Goal: Navigation & Orientation: Find specific page/section

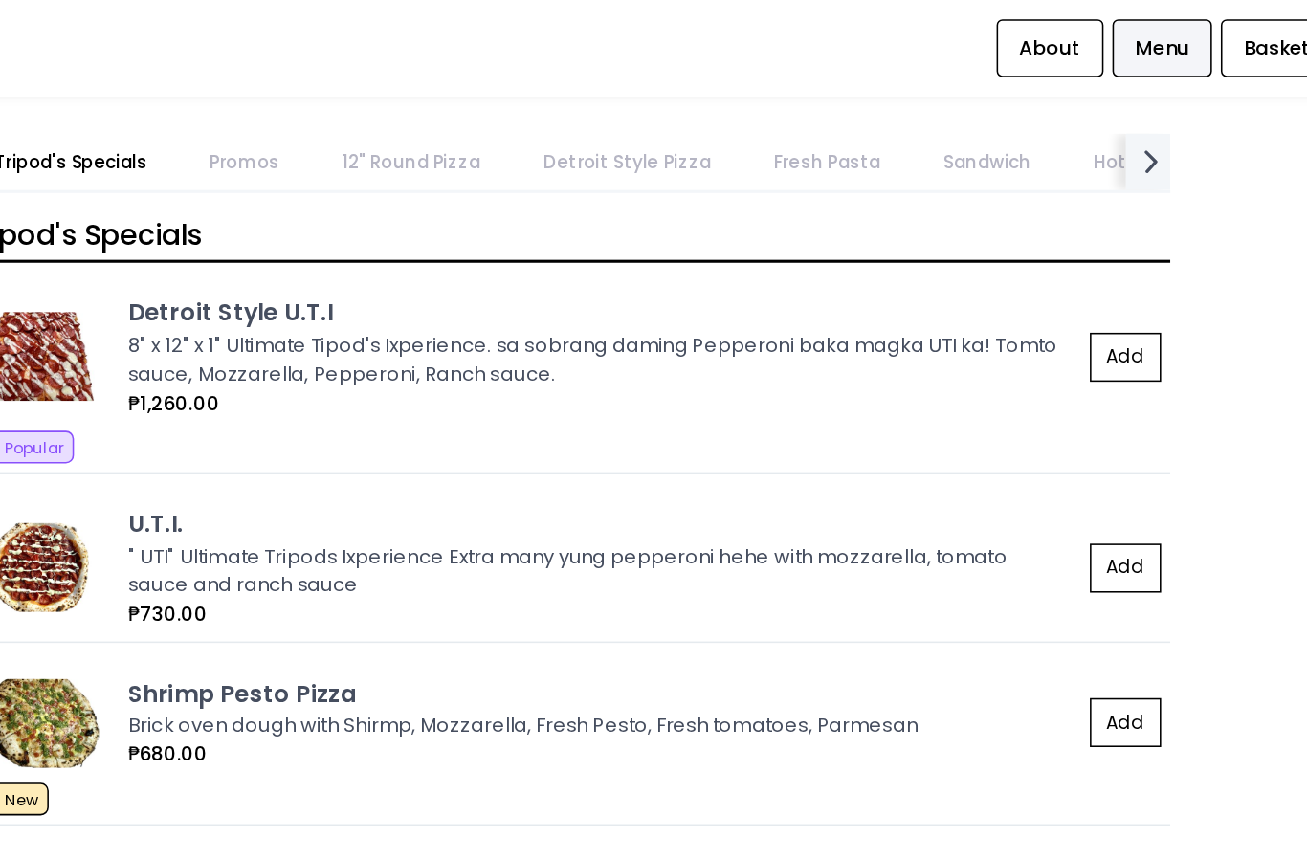
click at [753, 104] on link "Detroit Style Pizza" at bounding box center [825, 104] width 145 height 36
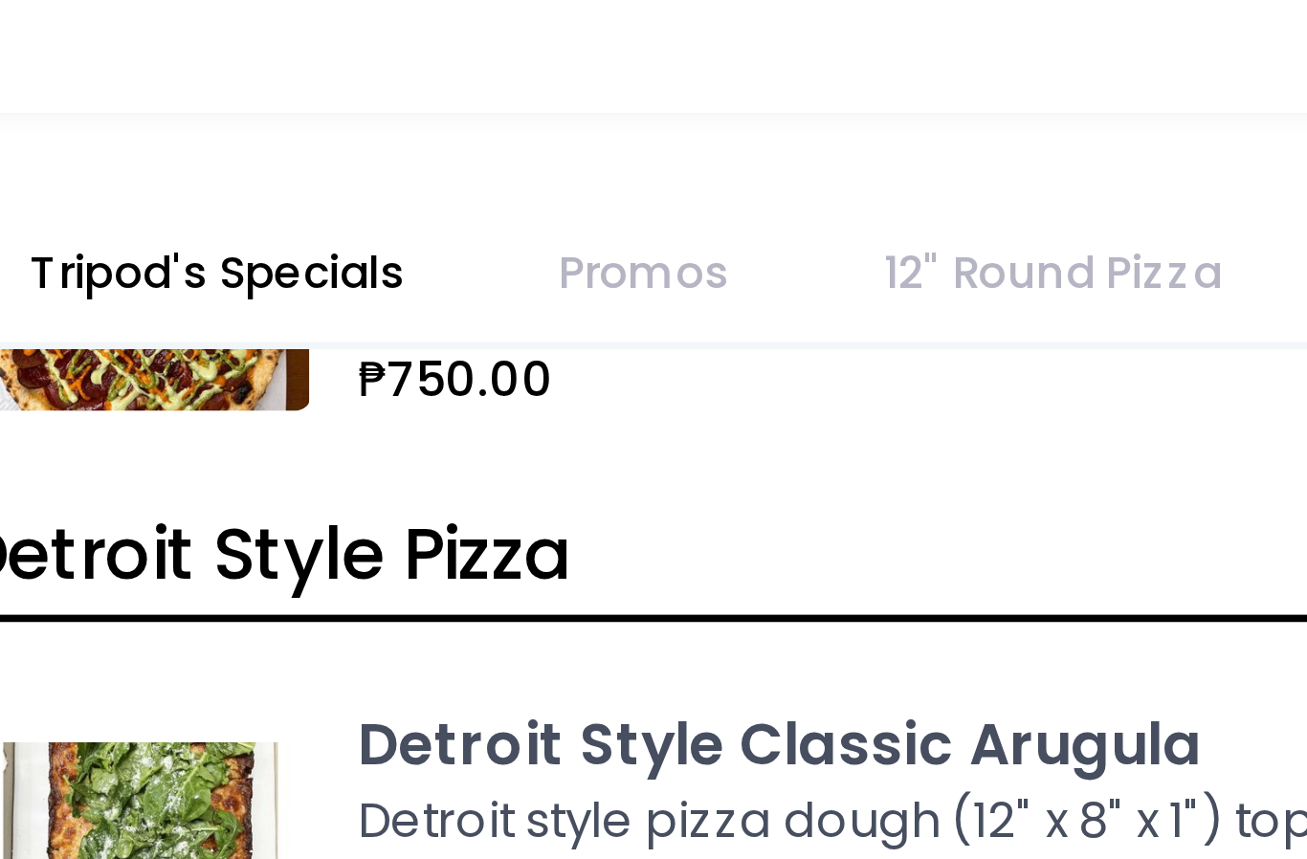
click at [538, 86] on link "Promos" at bounding box center [579, 104] width 82 height 36
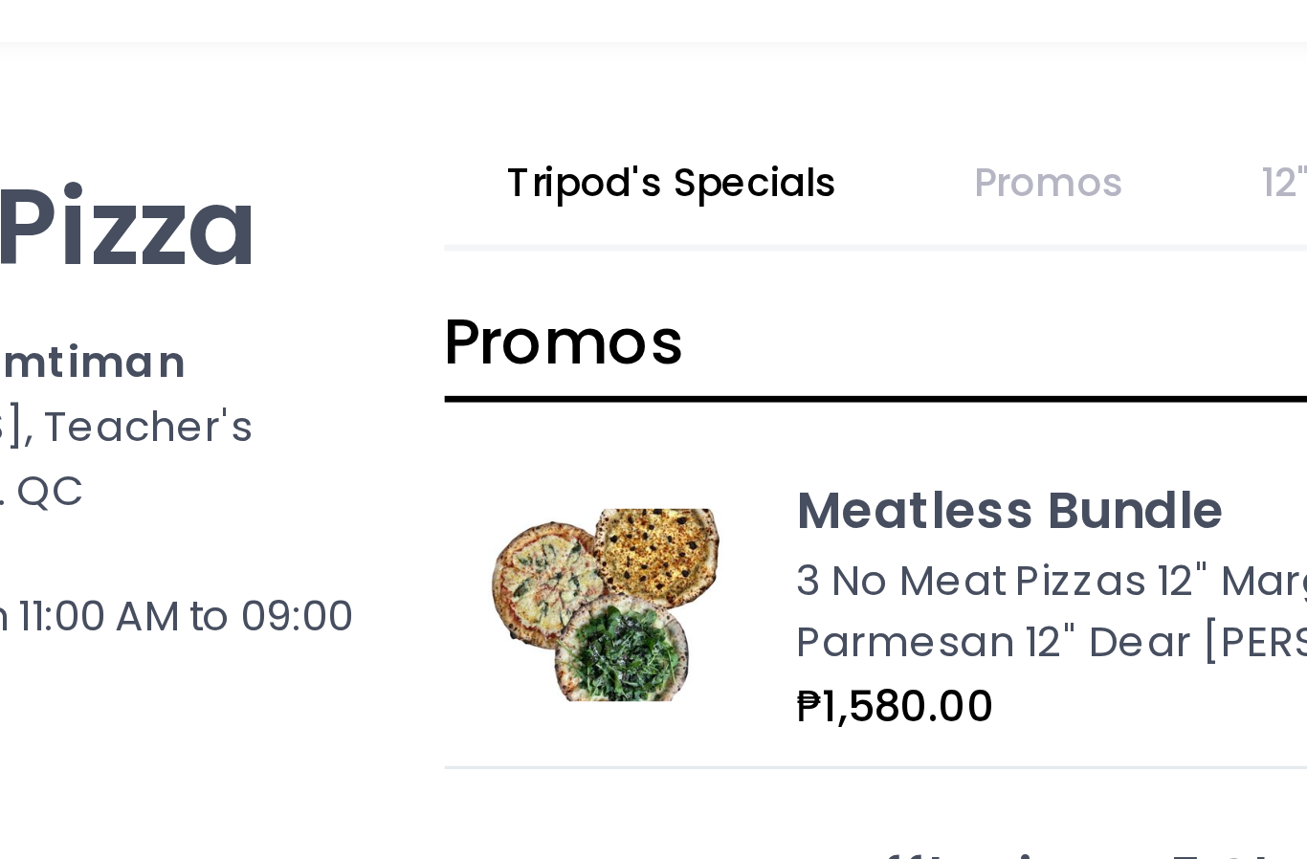
click at [399, 86] on link "Tripod's Specials" at bounding box center [467, 104] width 136 height 36
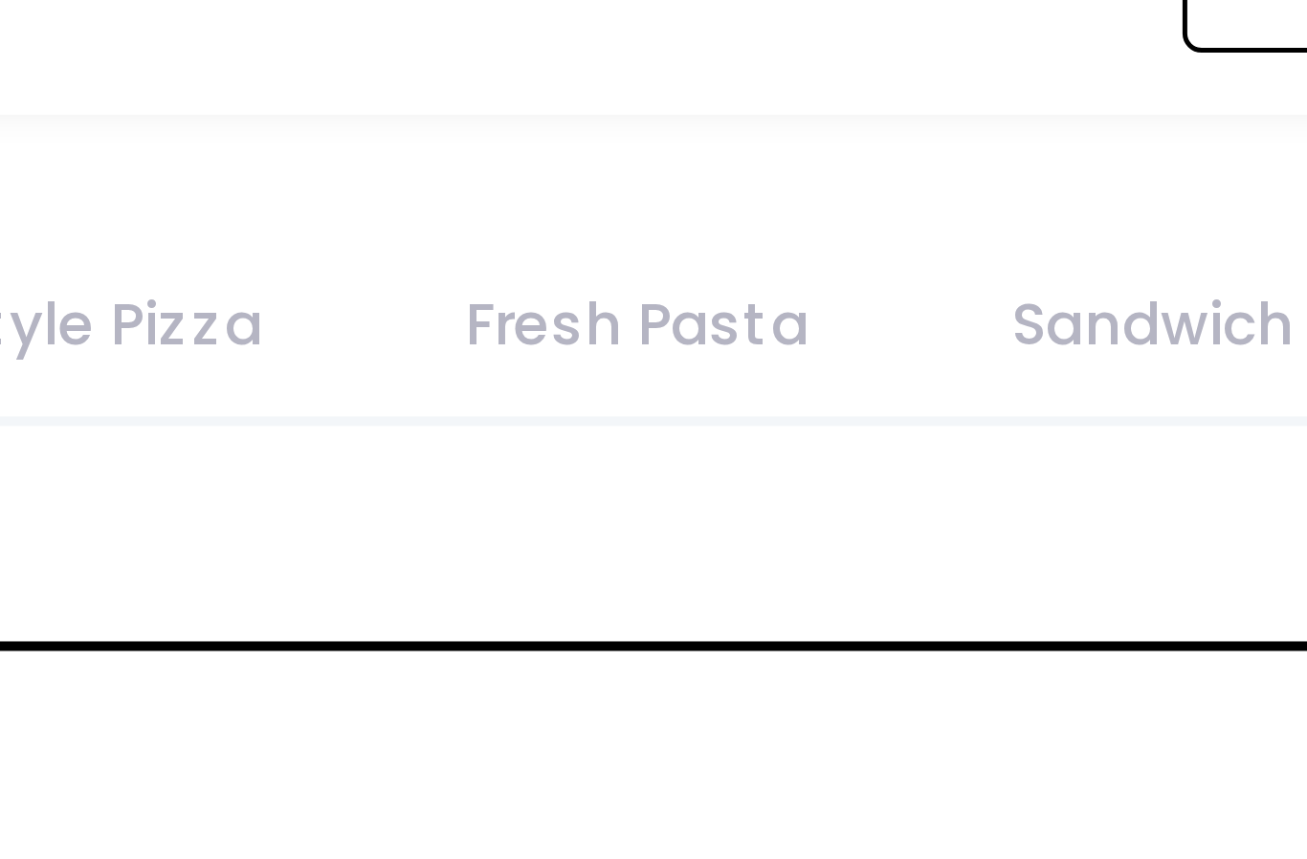
click at [1011, 86] on link "Sandwich" at bounding box center [1058, 104] width 94 height 36
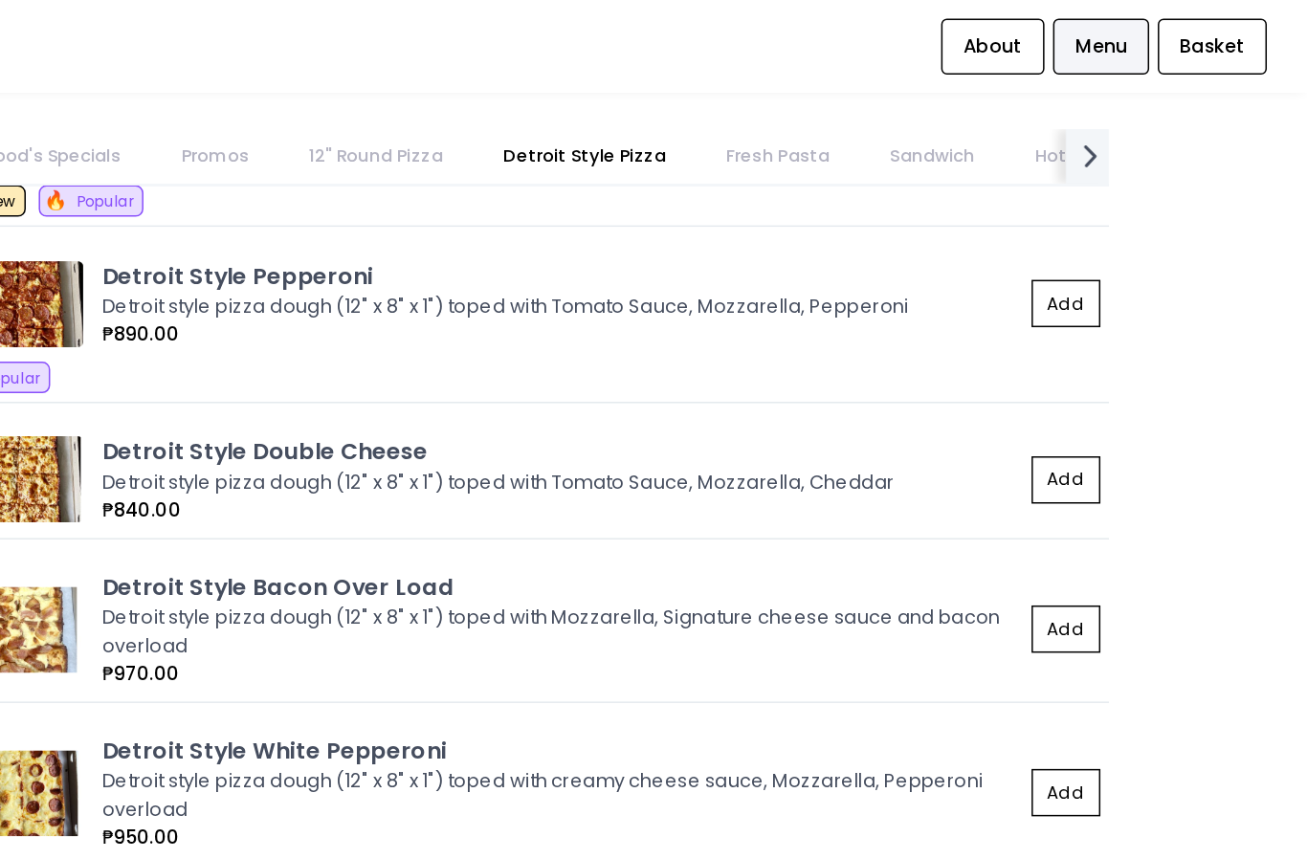
scroll to position [2422, 0]
click at [1011, 103] on link "Sandwich" at bounding box center [1058, 104] width 94 height 36
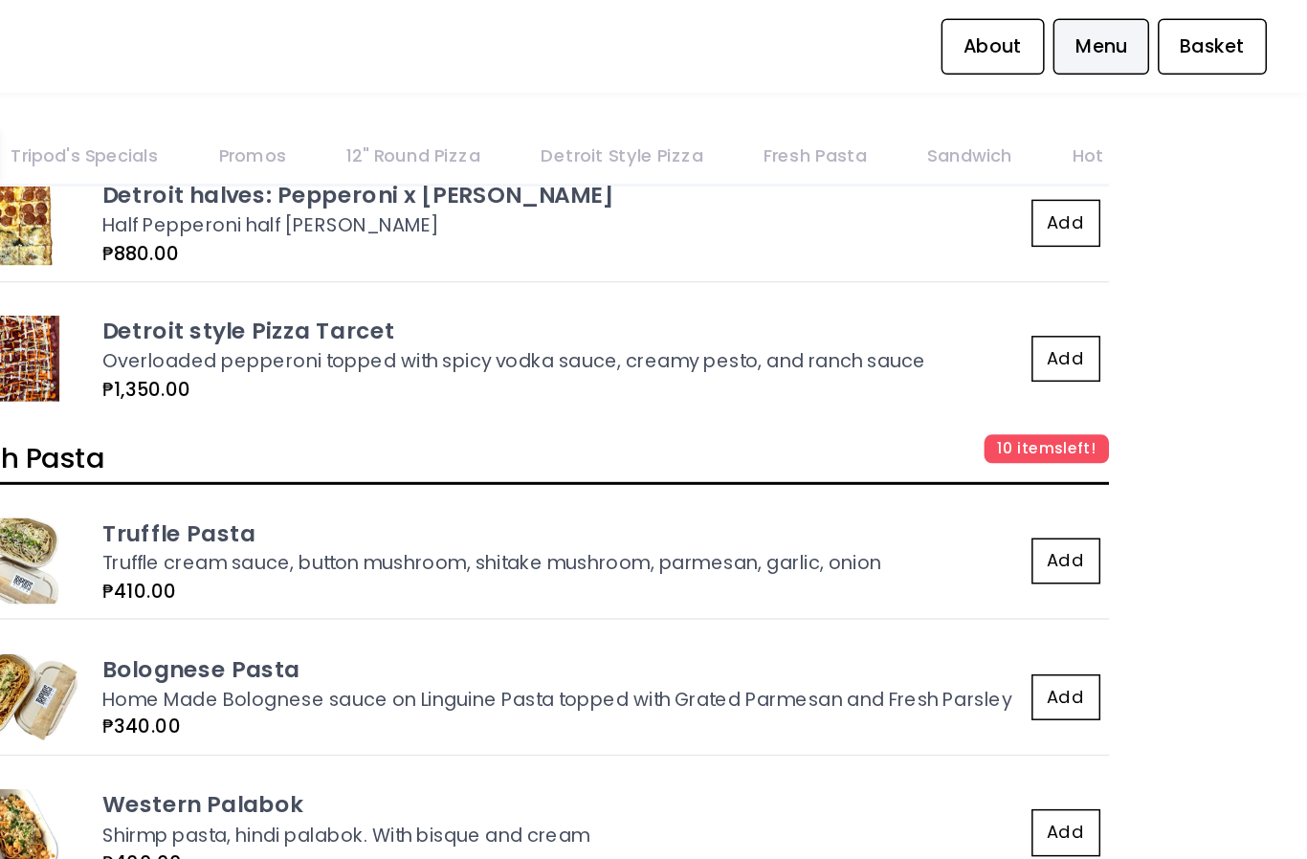
scroll to position [0, 115]
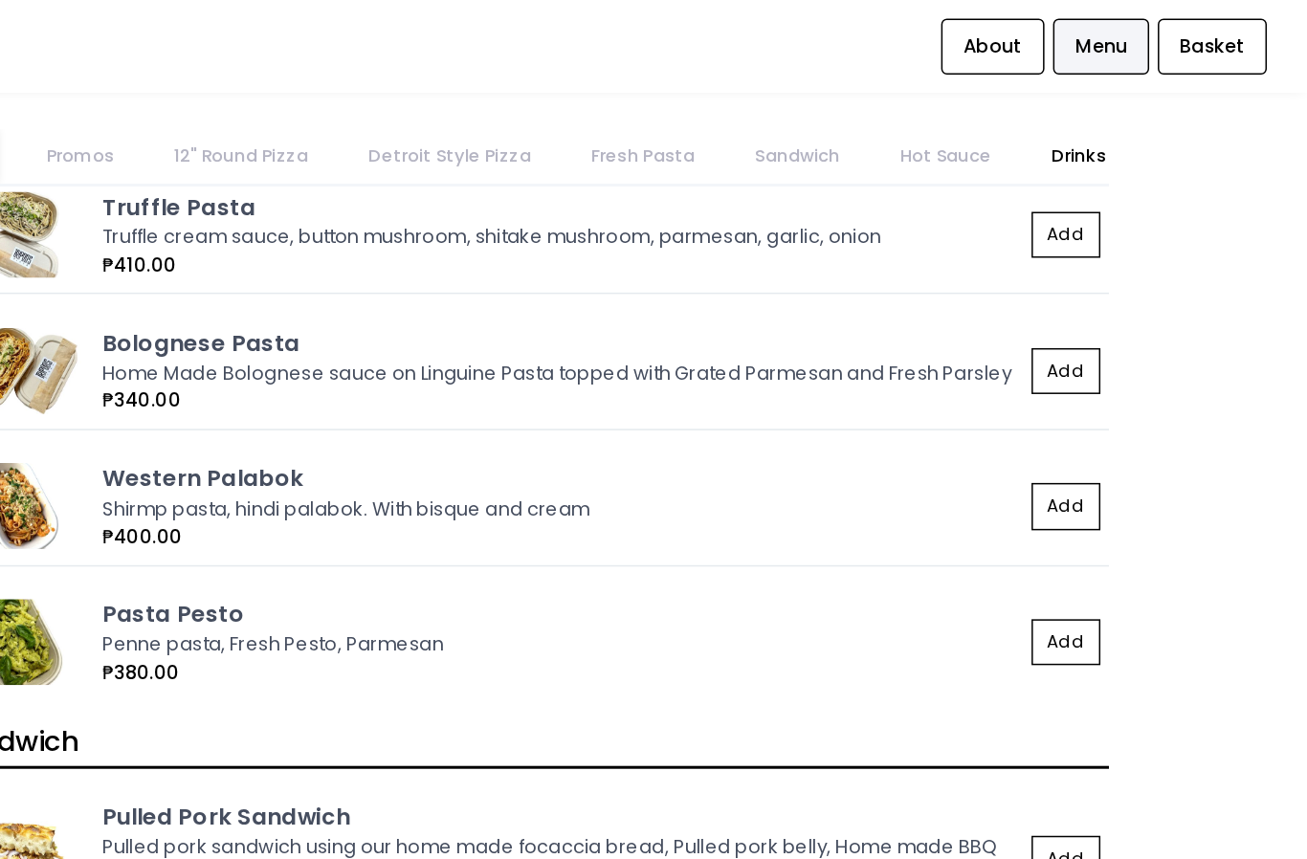
click at [921, 90] on link "Sandwich" at bounding box center [968, 104] width 94 height 36
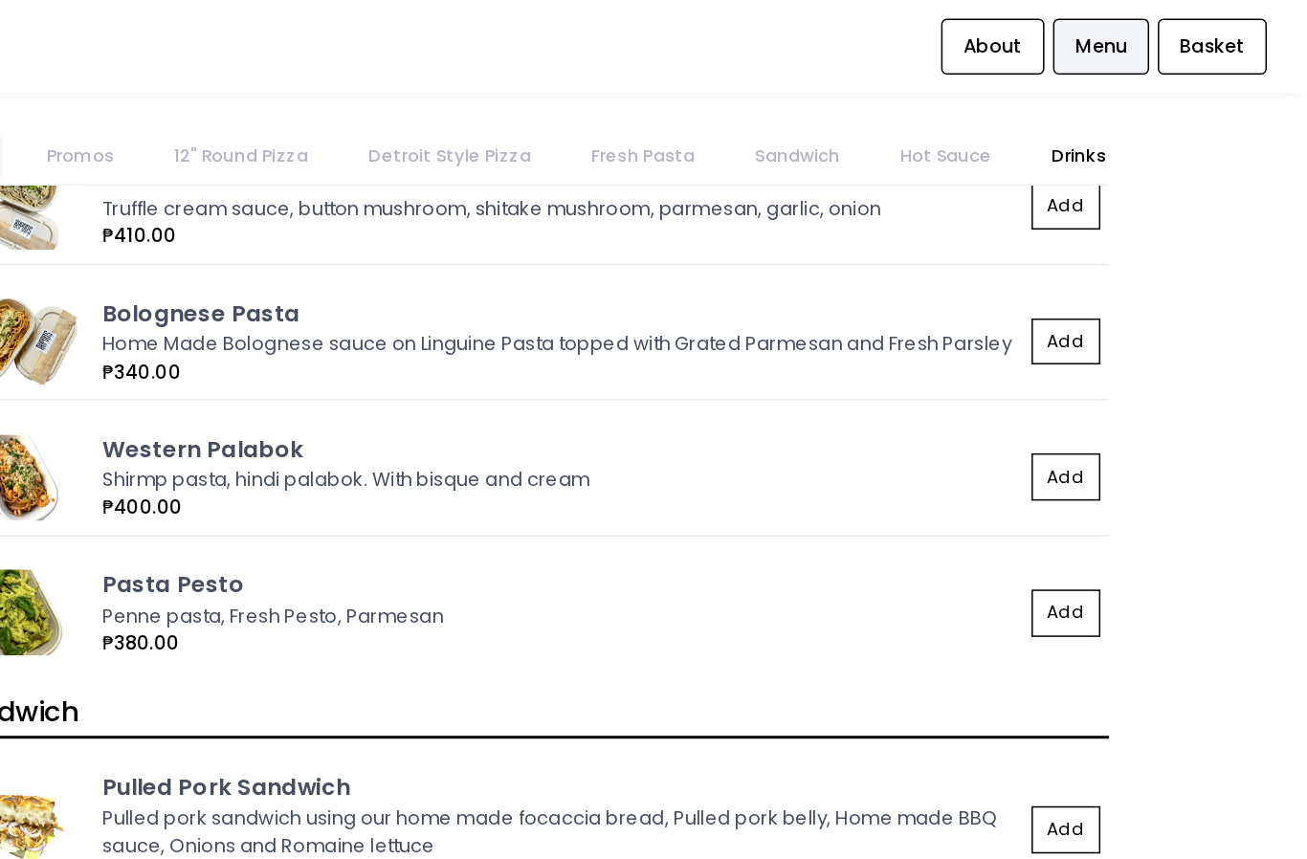
scroll to position [3464, 0]
click at [921, 104] on link "Sandwich" at bounding box center [968, 104] width 94 height 36
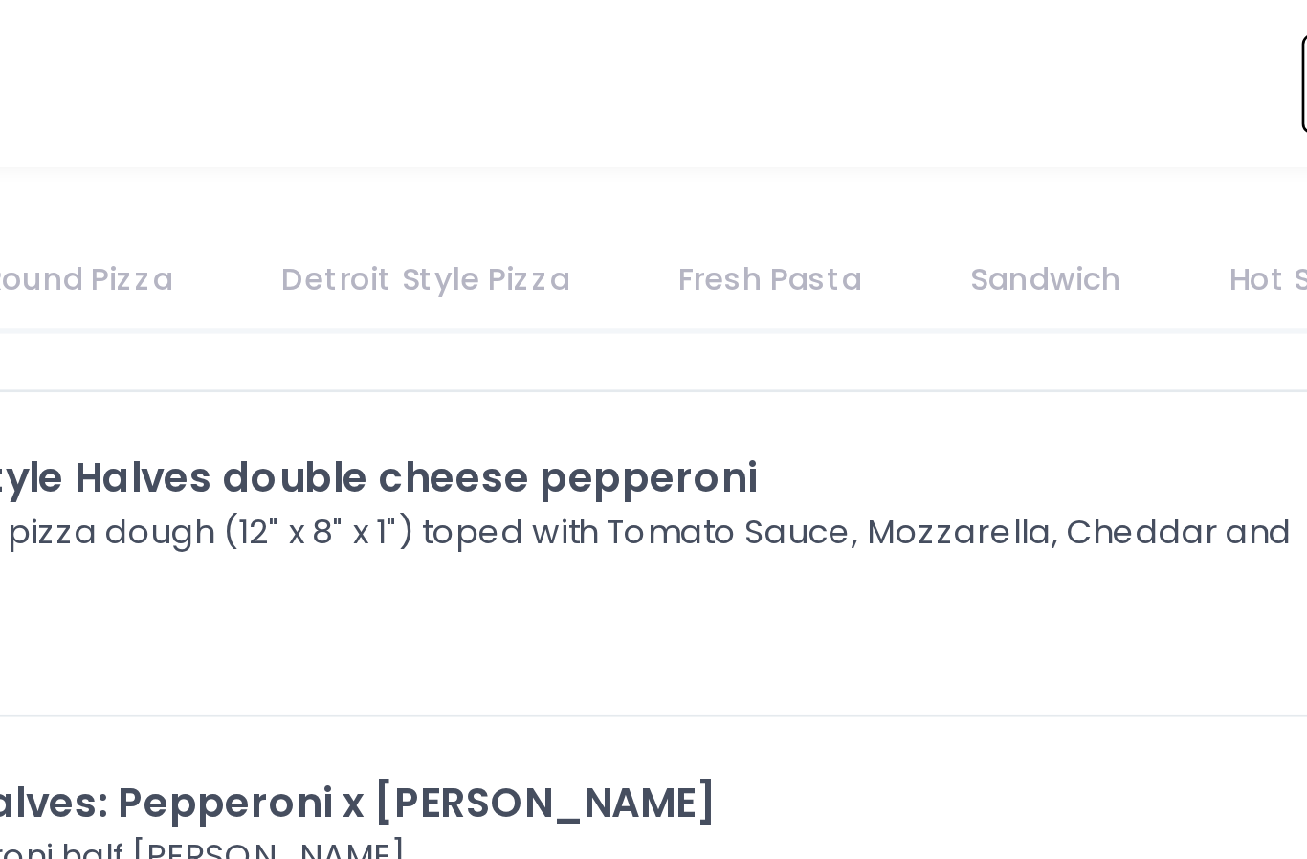
scroll to position [8, 0]
click at [811, 95] on link "Fresh Pasta" at bounding box center [864, 104] width 106 height 36
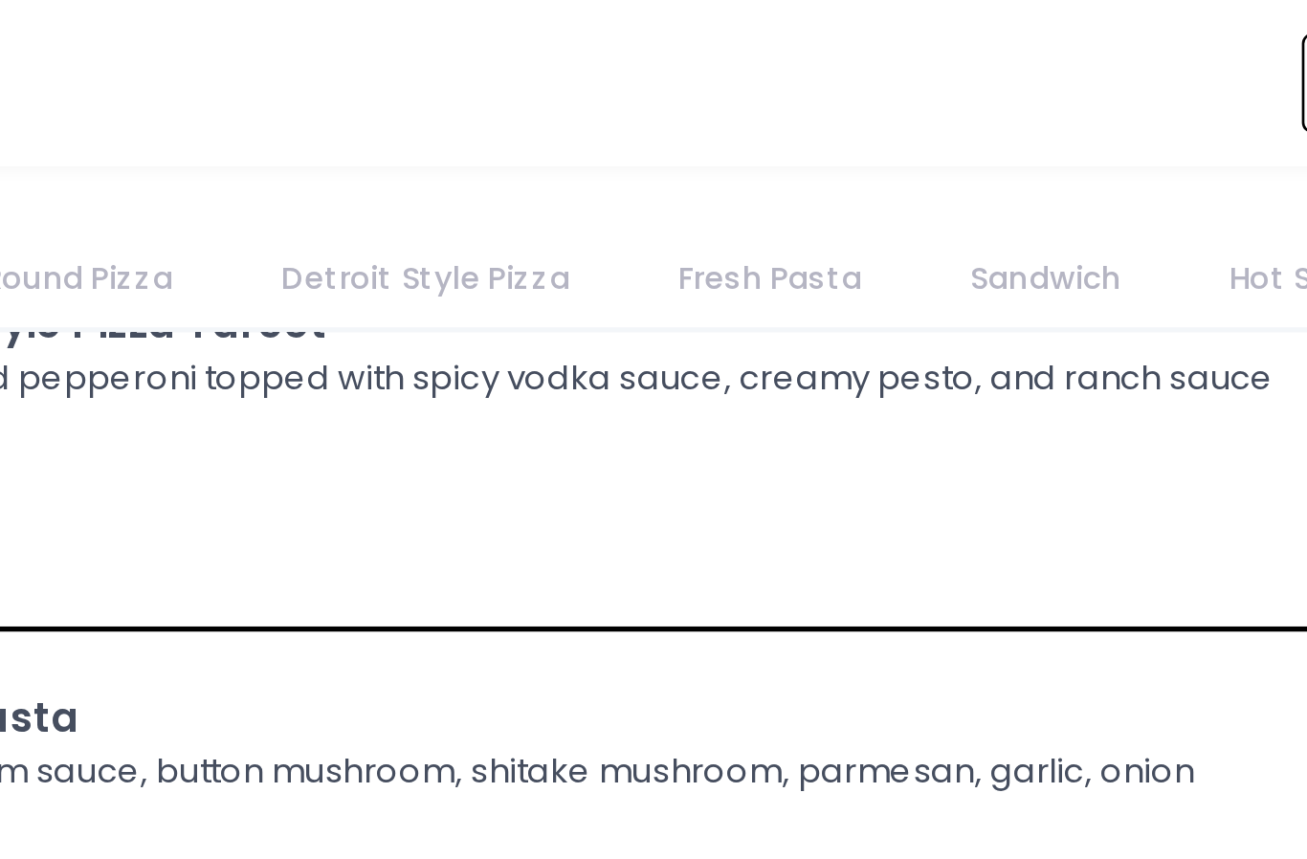
scroll to position [3518, 0]
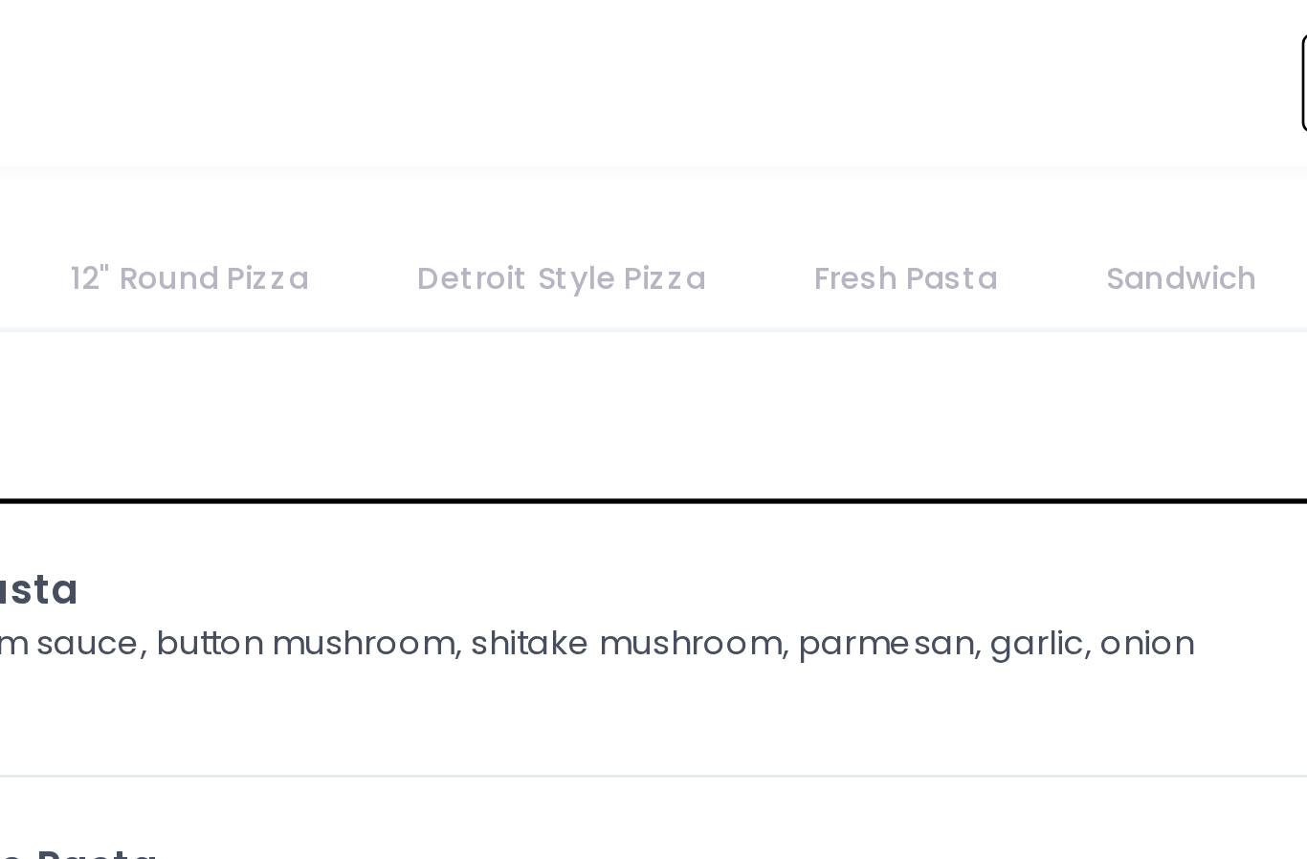
click at [862, 100] on link "Fresh Pasta" at bounding box center [915, 104] width 106 height 36
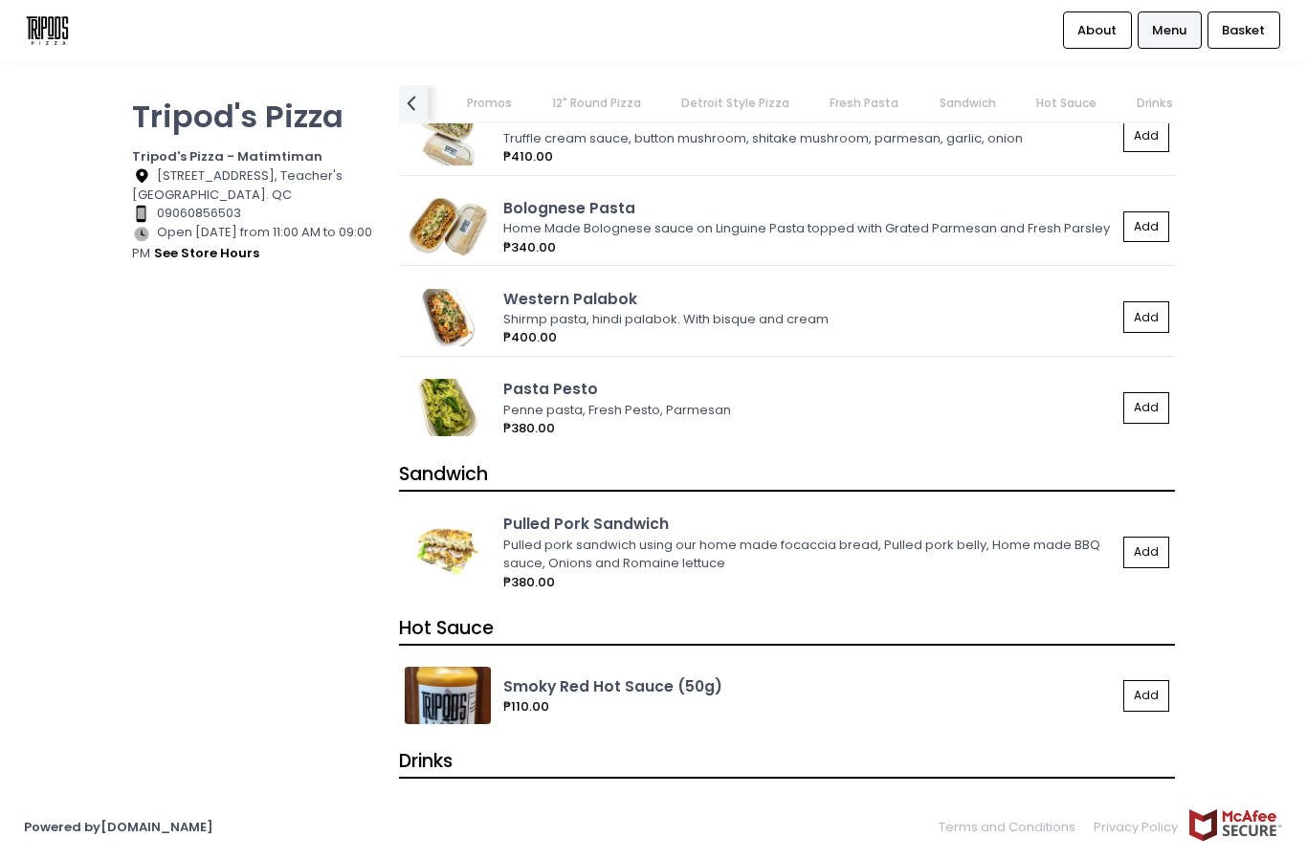
scroll to position [0, 0]
